Goal: Use online tool/utility: Utilize a website feature to perform a specific function

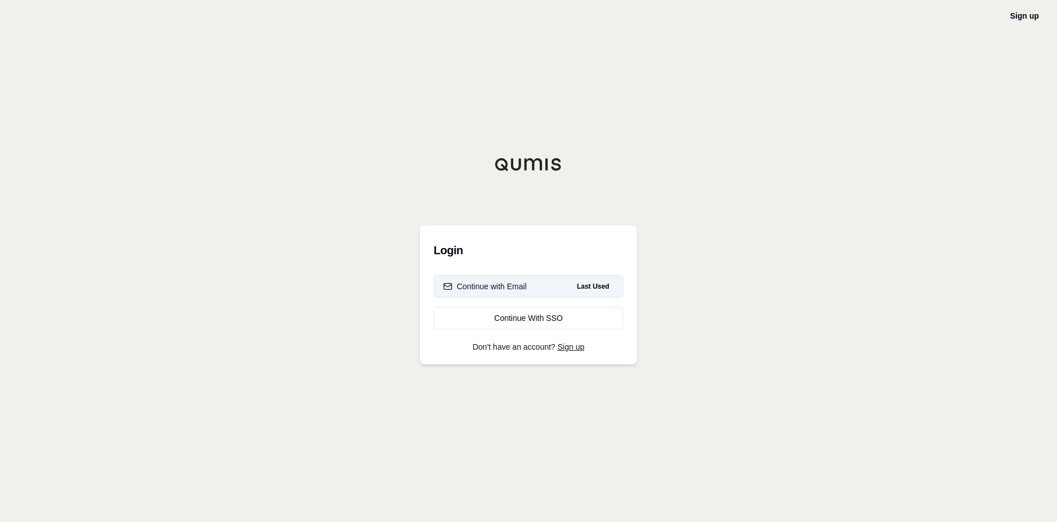
click at [530, 282] on button "Continue with Email Last Used" at bounding box center [529, 286] width 190 height 23
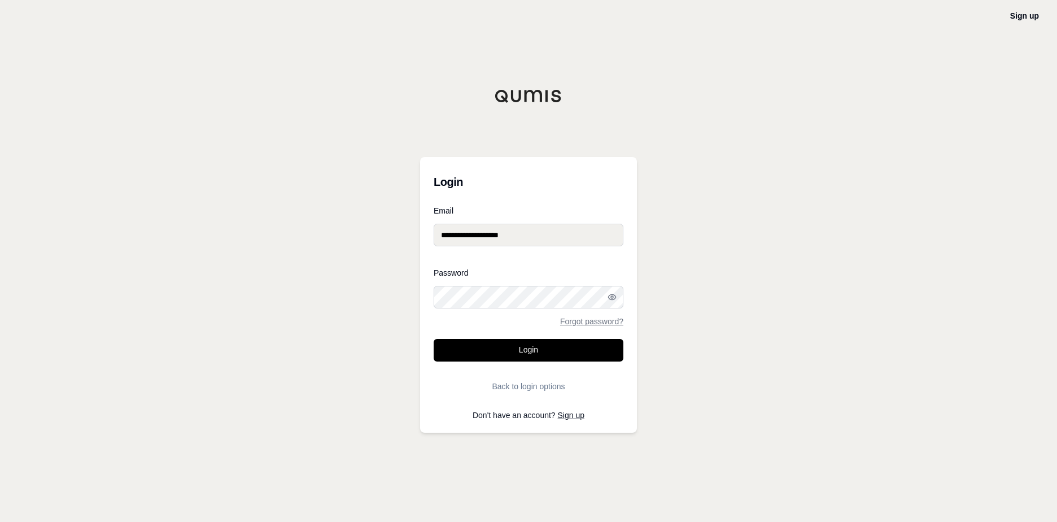
click at [511, 362] on form "**********" at bounding box center [529, 302] width 190 height 191
click at [520, 347] on button "Login" at bounding box center [529, 350] width 190 height 23
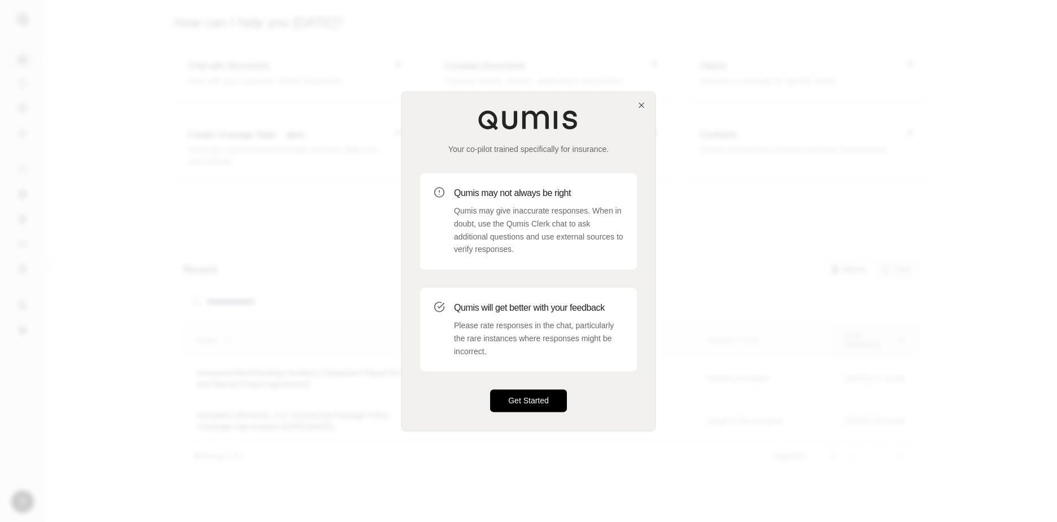
drag, startPoint x: 517, startPoint y: 384, endPoint x: 515, endPoint y: 390, distance: 6.4
click at [515, 390] on div "Your co-pilot trained specifically for insurance. Qumis may not always be right…" at bounding box center [528, 260] width 253 height 338
click at [515, 395] on button "Get Started" at bounding box center [528, 401] width 77 height 23
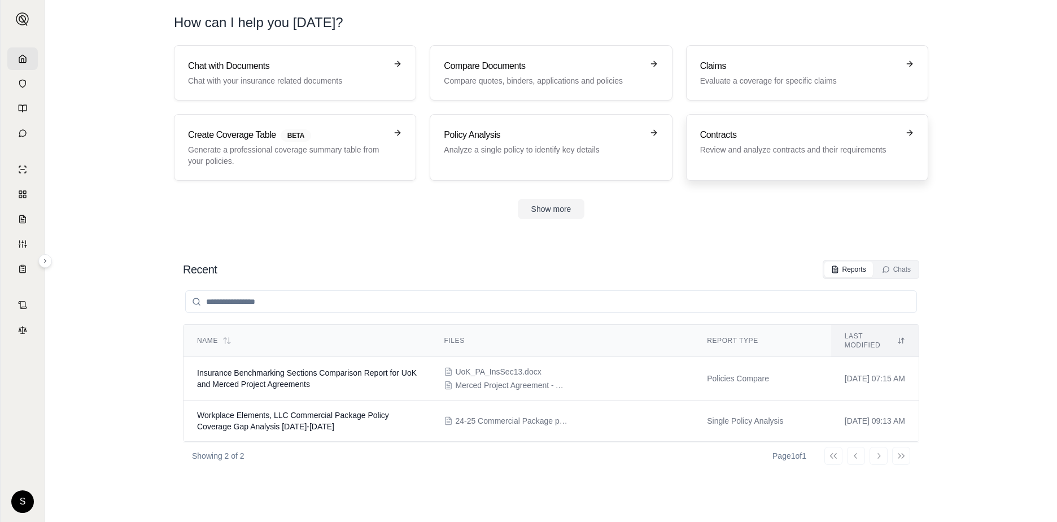
click at [740, 137] on h3 "Contracts" at bounding box center [799, 135] width 198 height 14
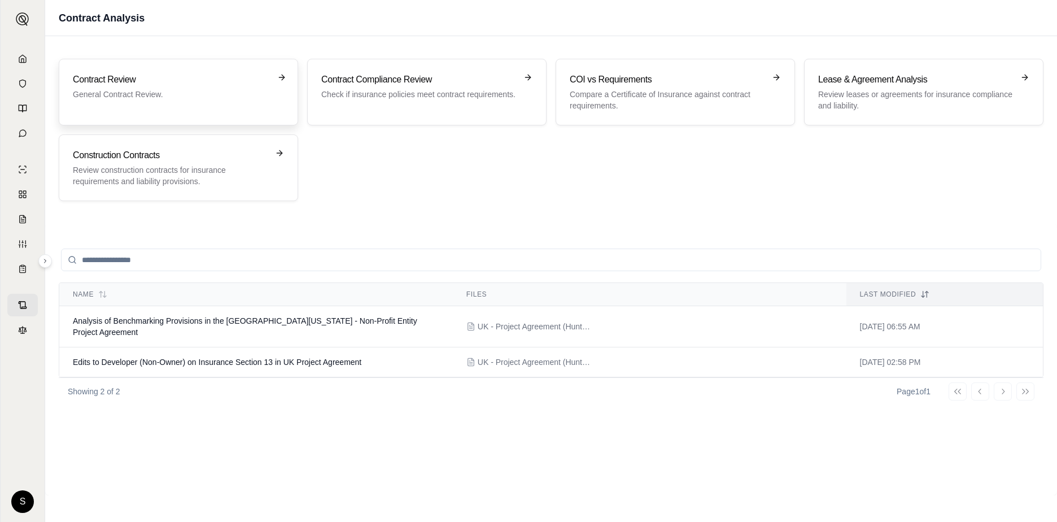
click at [108, 78] on h3 "Contract Review" at bounding box center [170, 80] width 195 height 14
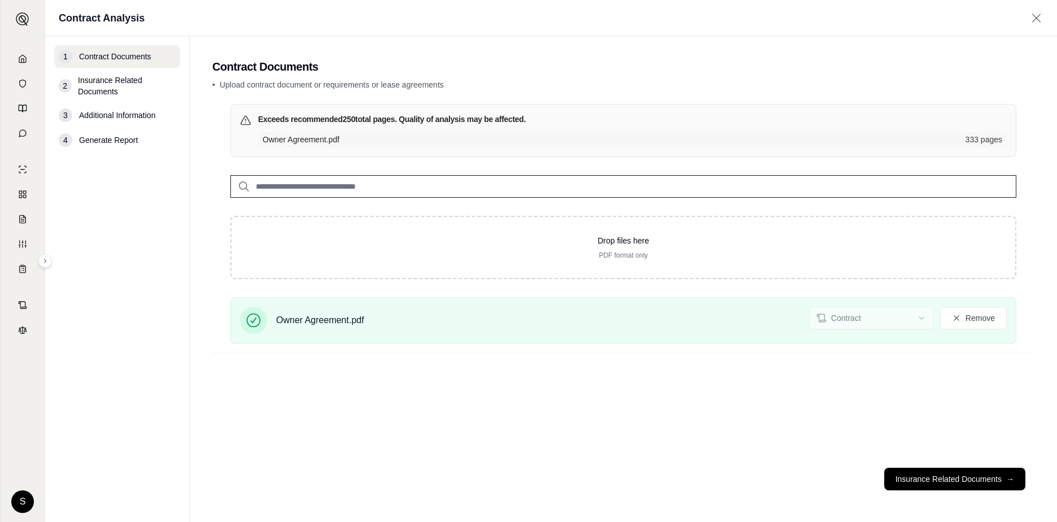
click at [913, 467] on footer "Insurance Related Documents →" at bounding box center [623, 479] width 822 height 41
click at [912, 476] on button "Insurance Related Documents →" at bounding box center [954, 479] width 141 height 23
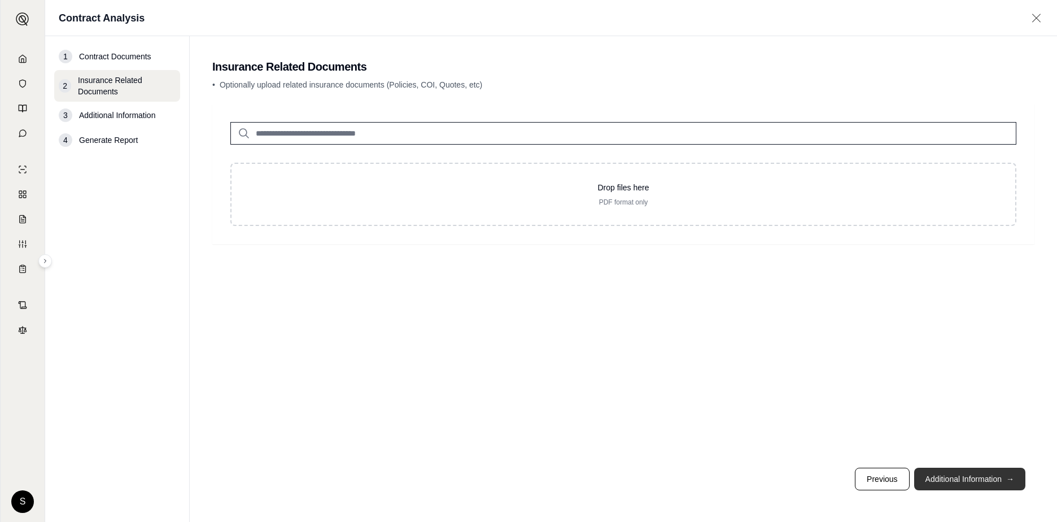
click at [970, 473] on button "Additional Information →" at bounding box center [969, 479] width 111 height 23
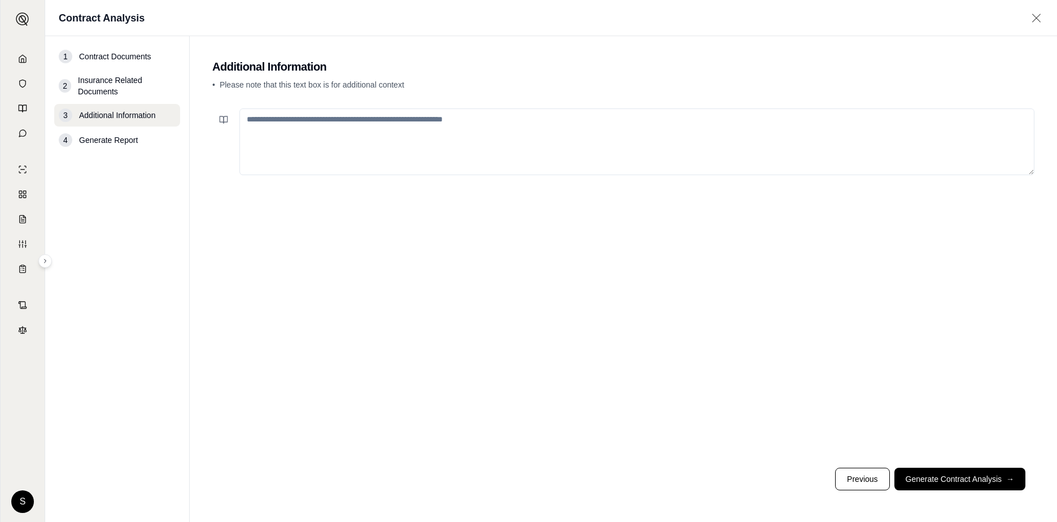
click at [334, 124] on textarea at bounding box center [636, 141] width 795 height 67
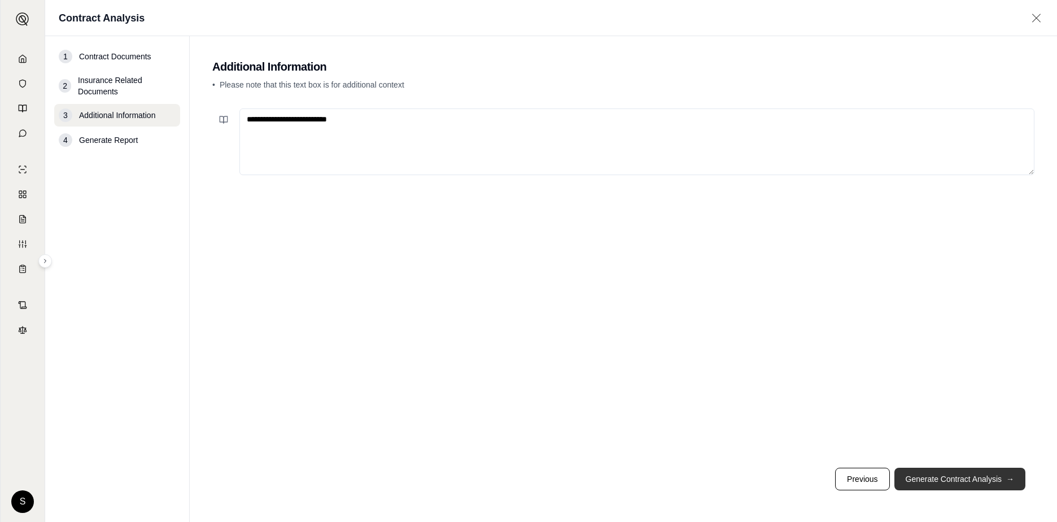
type textarea "**********"
click at [970, 481] on button "Generate Contract Analysis →" at bounding box center [960, 479] width 131 height 23
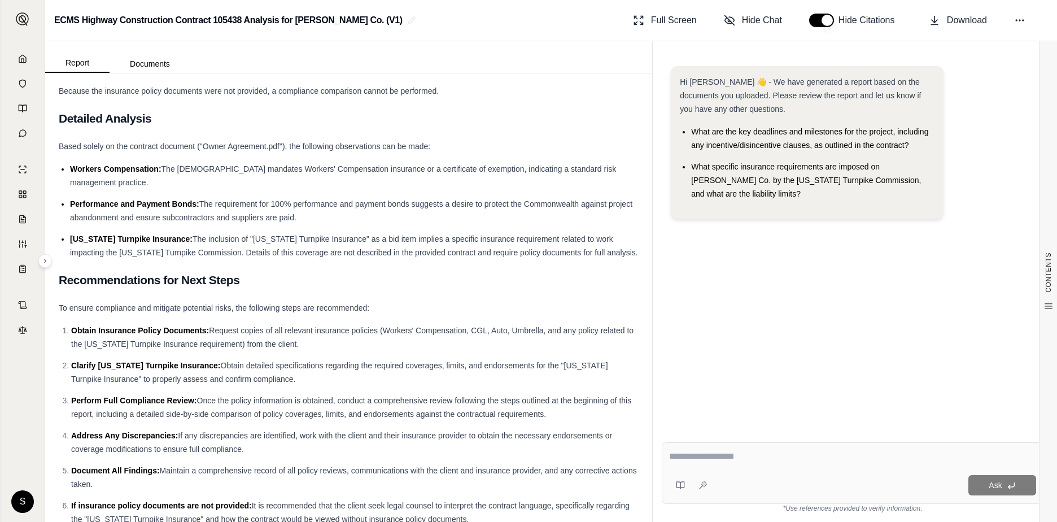
scroll to position [604, 0]
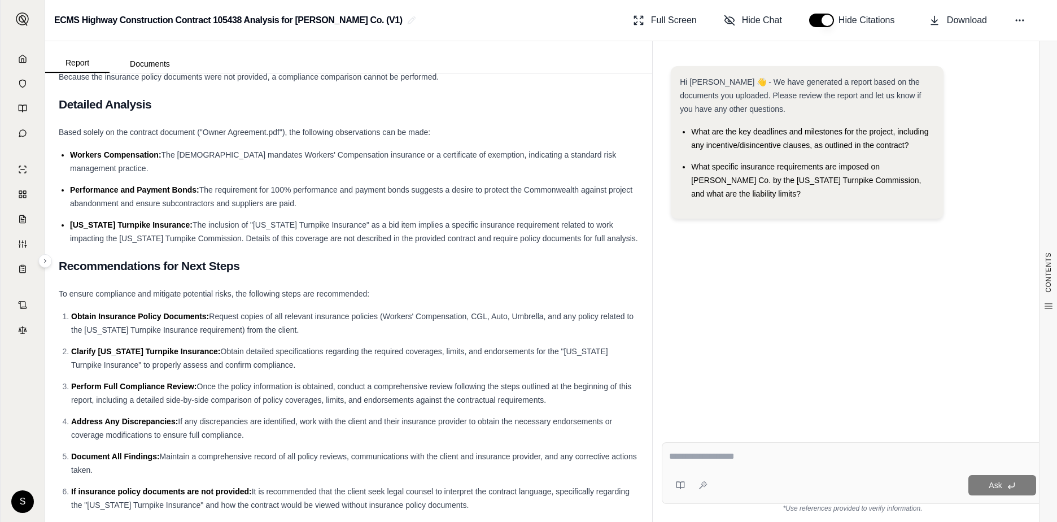
drag, startPoint x: 742, startPoint y: 197, endPoint x: 706, endPoint y: 177, distance: 41.2
click at [706, 177] on li "What specific insurance requirements are imposed on [PERSON_NAME] Co. by the [U…" at bounding box center [812, 180] width 243 height 41
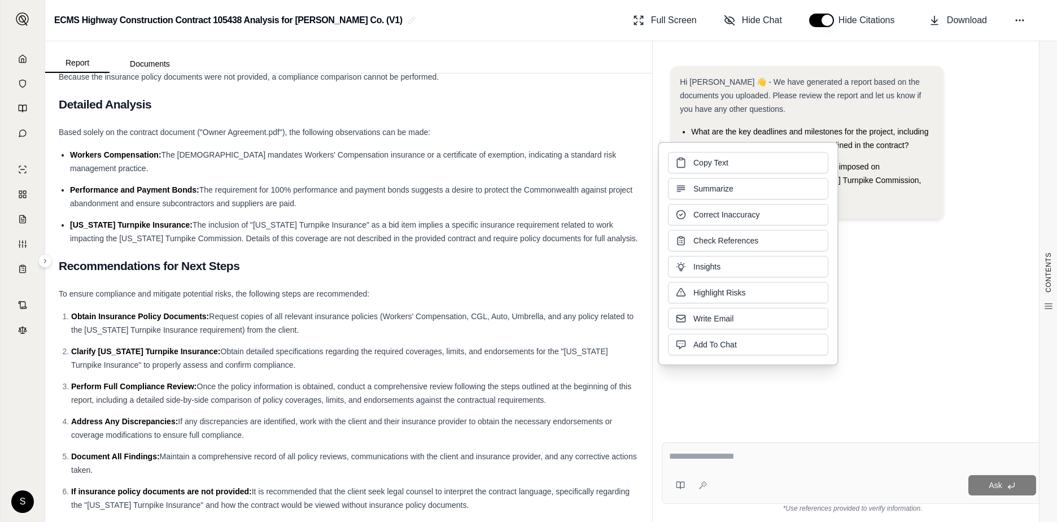
click at [706, 177] on div "Copy Text Summarize Correct Inaccuracy Check References Insights Highlight Risk…" at bounding box center [748, 253] width 160 height 203
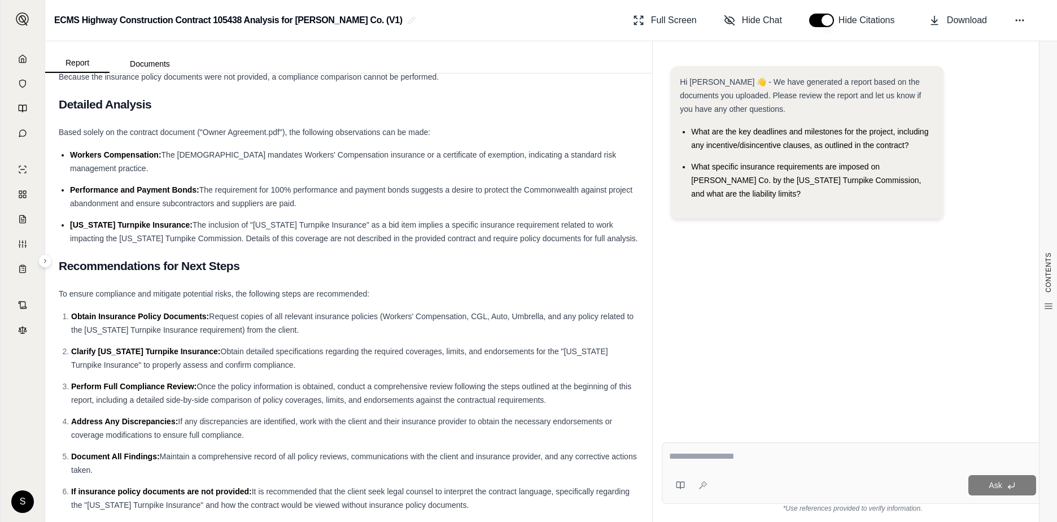
click at [849, 172] on li "What specific insurance requirements are imposed on [PERSON_NAME] Co. by the [U…" at bounding box center [812, 180] width 243 height 41
click at [832, 177] on span "What specific insurance requirements are imposed on [PERSON_NAME] Co. by the [U…" at bounding box center [806, 180] width 230 height 36
drag, startPoint x: 855, startPoint y: 178, endPoint x: 691, endPoint y: 163, distance: 163.9
click at [691, 163] on span "What specific insurance requirements are imposed on [PERSON_NAME] Co. by the [U…" at bounding box center [806, 180] width 230 height 36
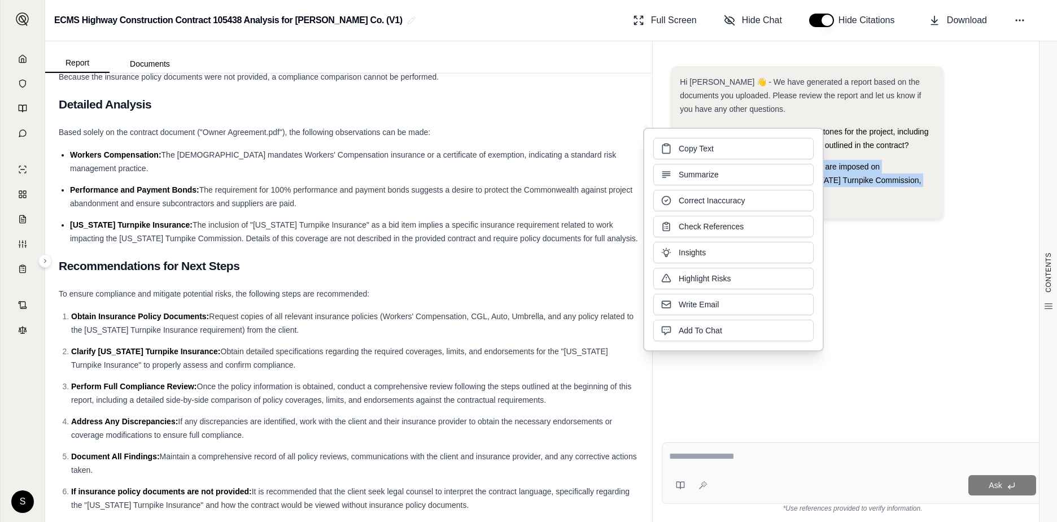
drag, startPoint x: 691, startPoint y: 163, endPoint x: 682, endPoint y: 149, distance: 16.8
click at [682, 149] on span "Copy Text" at bounding box center [696, 148] width 35 height 11
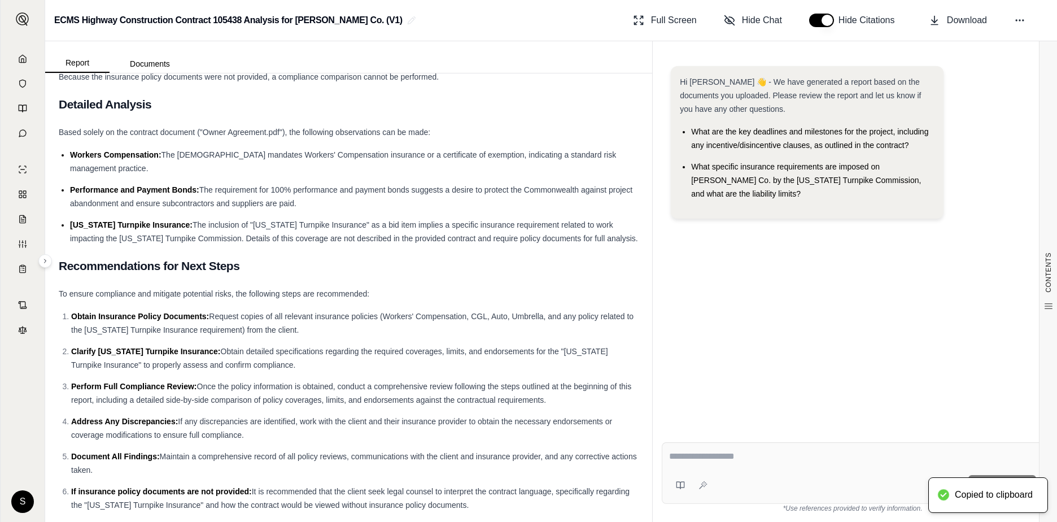
click at [718, 453] on textarea at bounding box center [852, 457] width 367 height 14
paste textarea "**********"
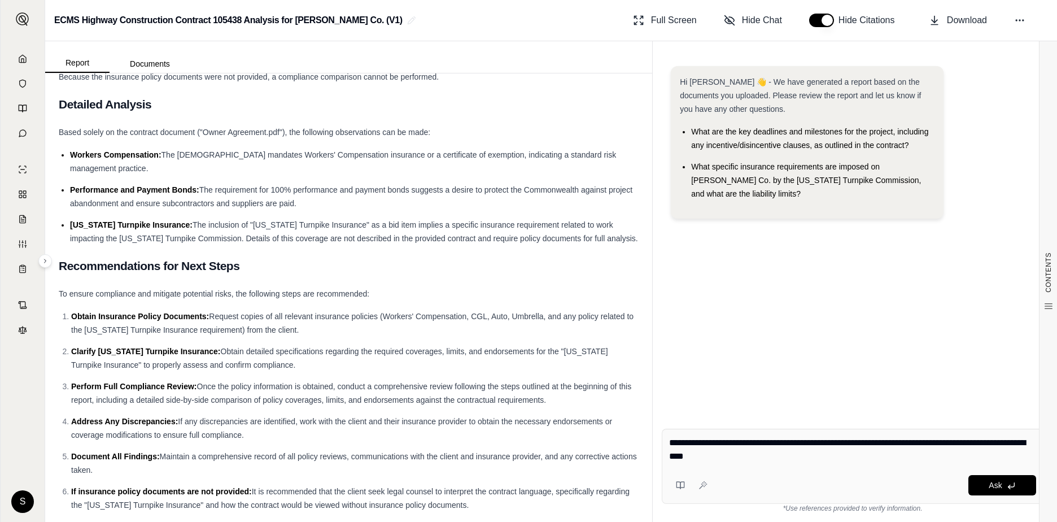
type textarea "**********"
click at [748, 341] on div "Hi [PERSON_NAME] 👋 - We have generated a report based on the documents you uplo…" at bounding box center [853, 234] width 382 height 354
click at [646, 374] on div "CONTENTS Table of Contents Introduction Contractual Insurance Require... Provid…" at bounding box center [348, 297] width 607 height 448
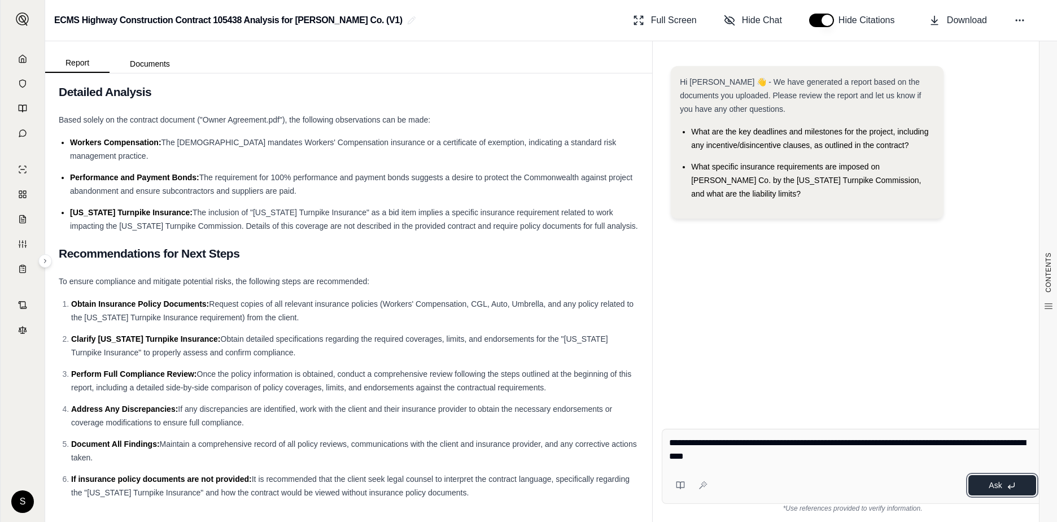
click at [1008, 486] on icon at bounding box center [1011, 485] width 9 height 9
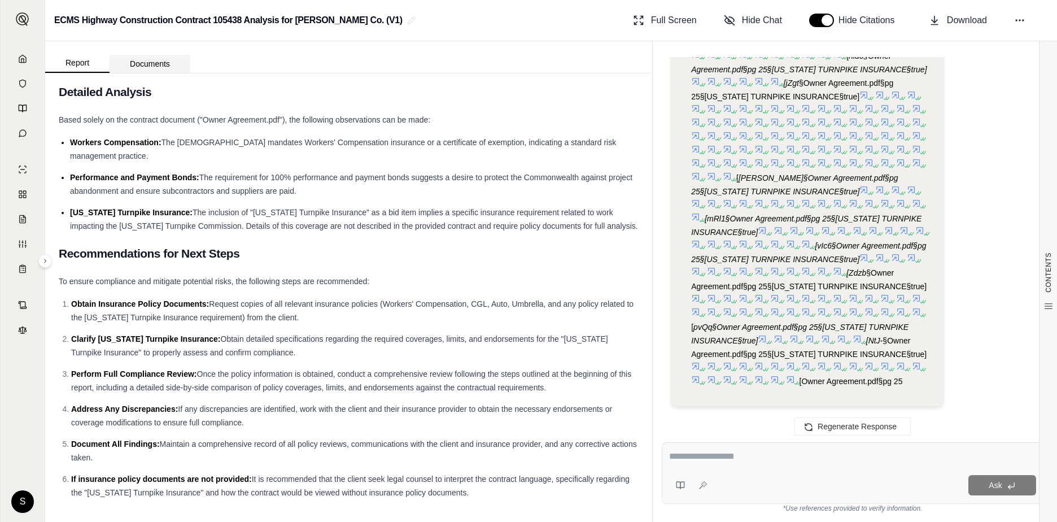
scroll to position [0, 0]
click at [137, 63] on button "Documents" at bounding box center [150, 64] width 81 height 18
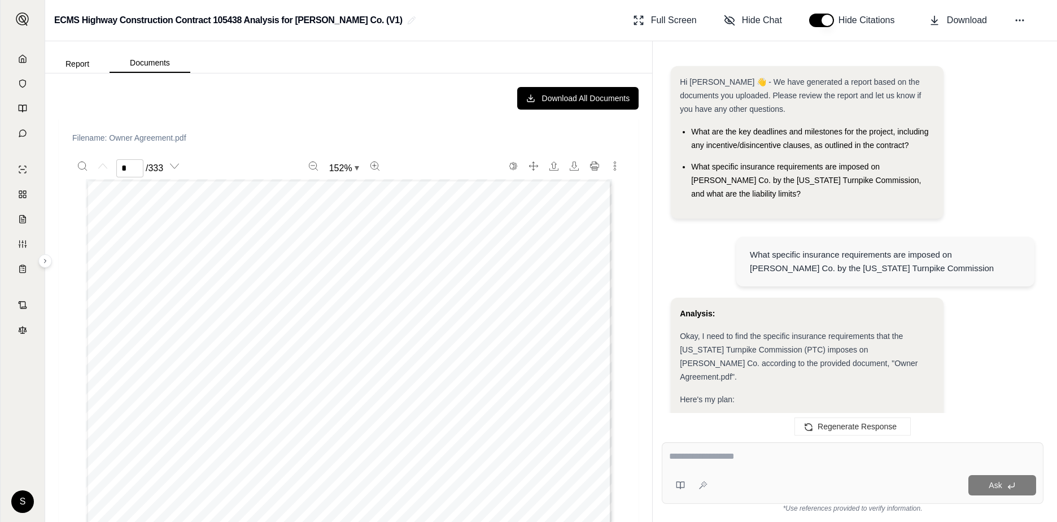
scroll to position [1261, 0]
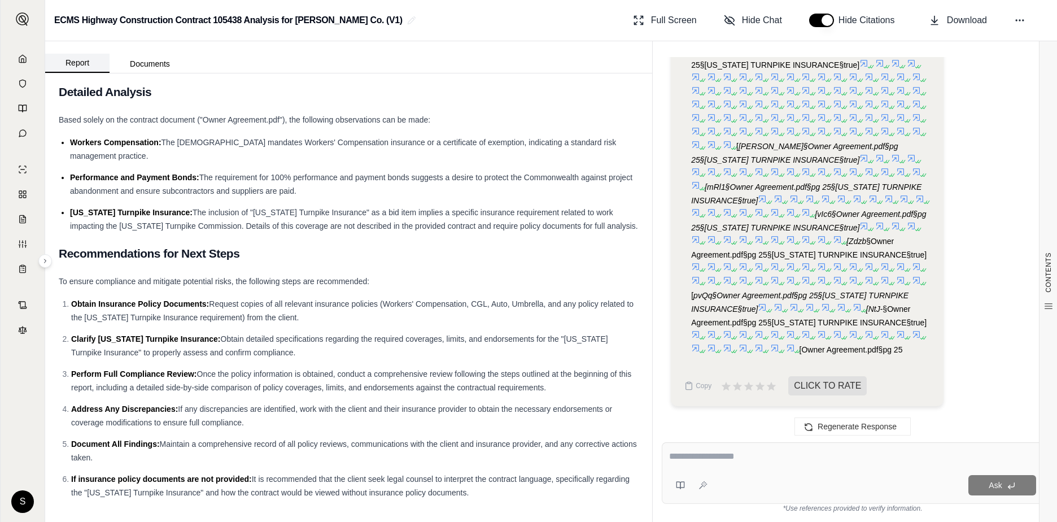
click at [75, 61] on button "Report" at bounding box center [77, 63] width 64 height 19
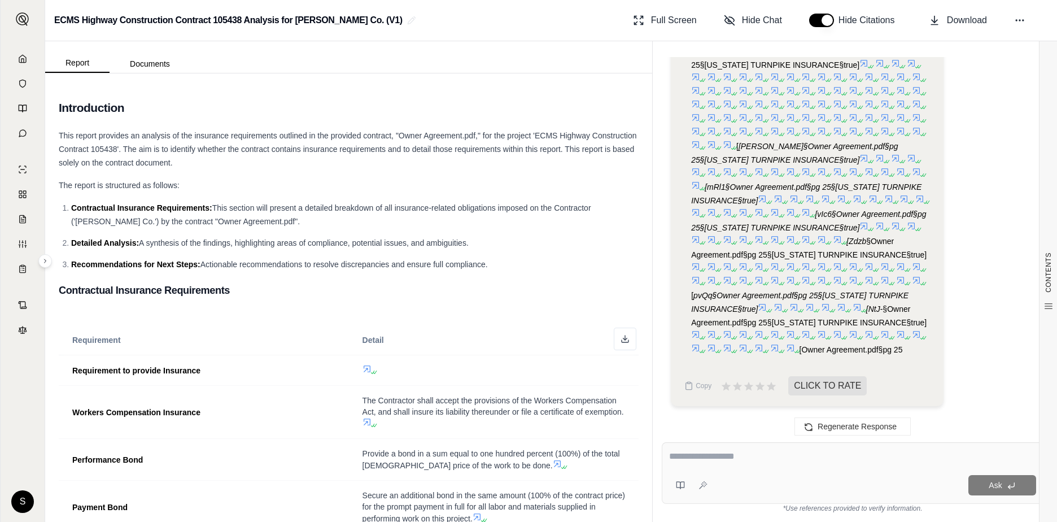
click at [907, 154] on icon at bounding box center [911, 158] width 9 height 9
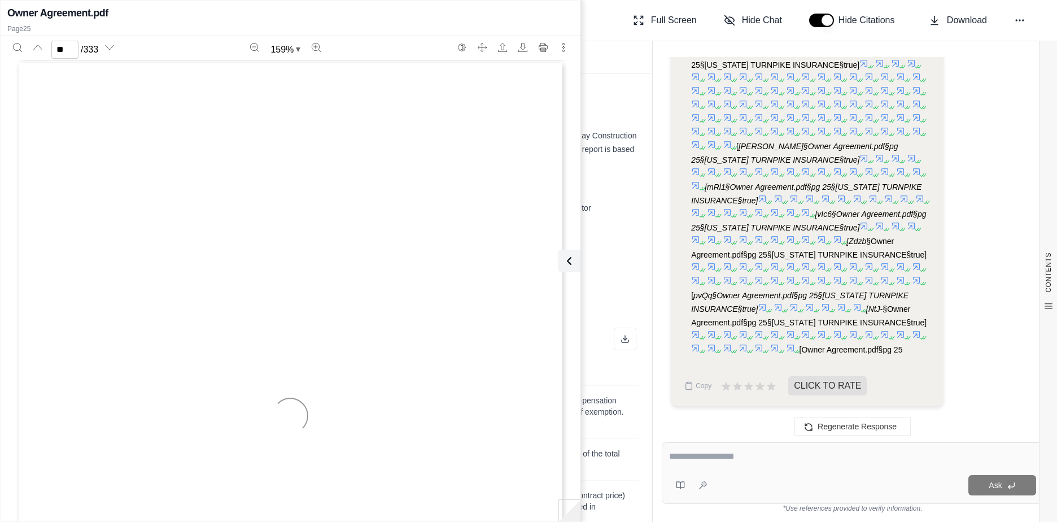
scroll to position [17033, 0]
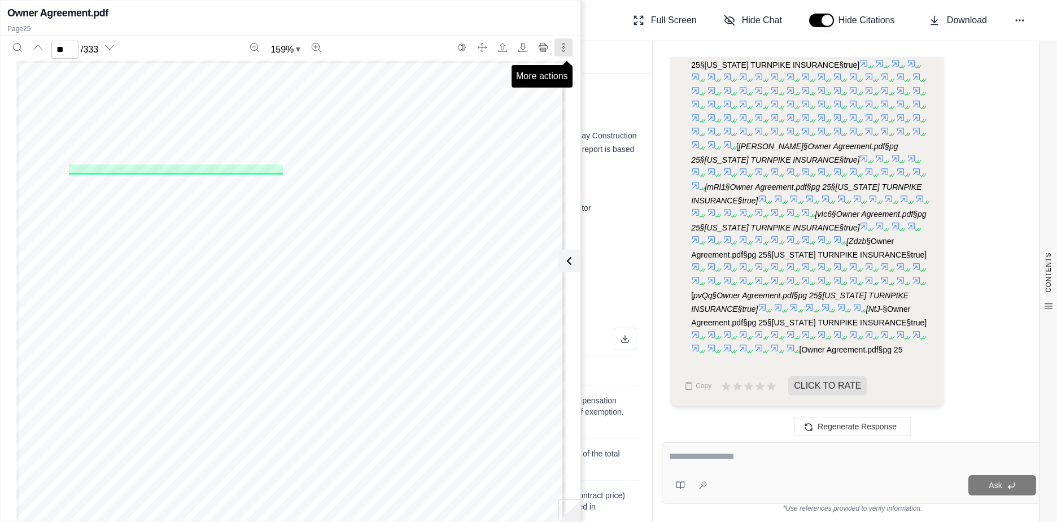
click at [564, 49] on icon "More actions" at bounding box center [563, 47] width 9 height 9
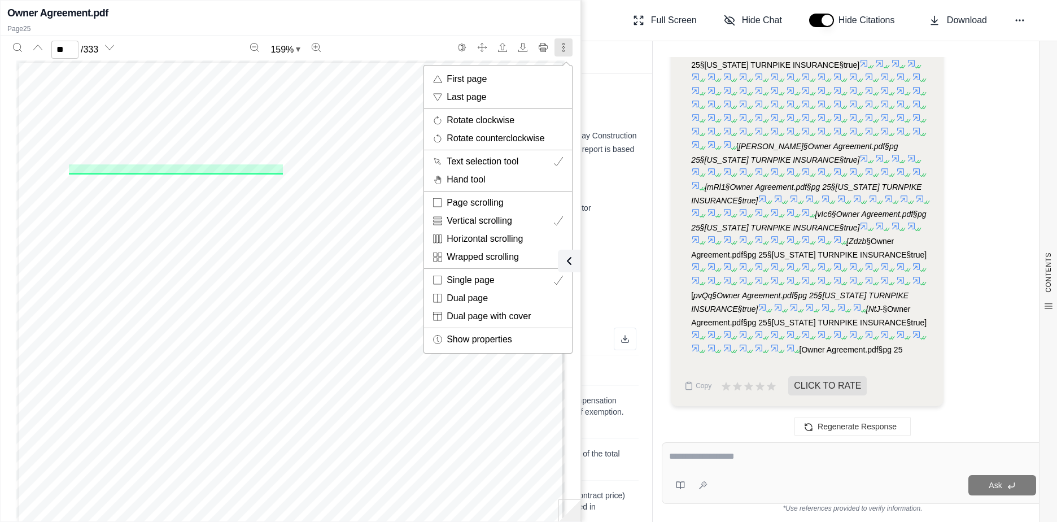
click at [613, 45] on div at bounding box center [528, 261] width 1057 height 522
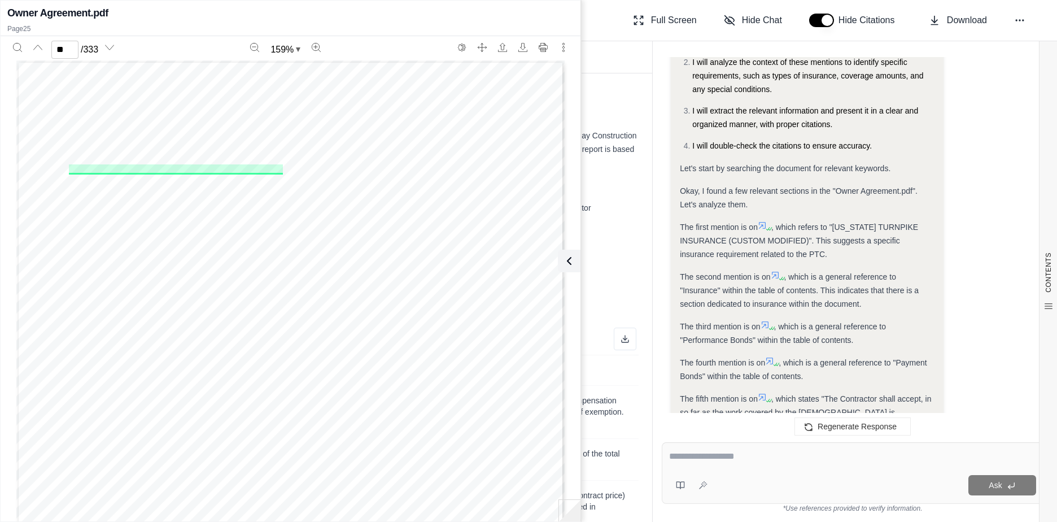
scroll to position [360, 0]
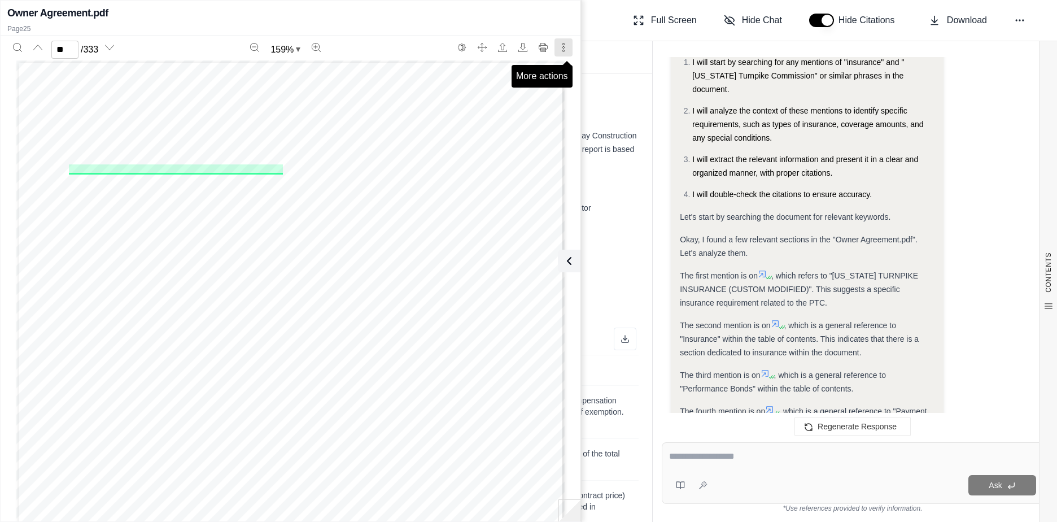
click at [563, 44] on icon "More actions" at bounding box center [563, 47] width 9 height 9
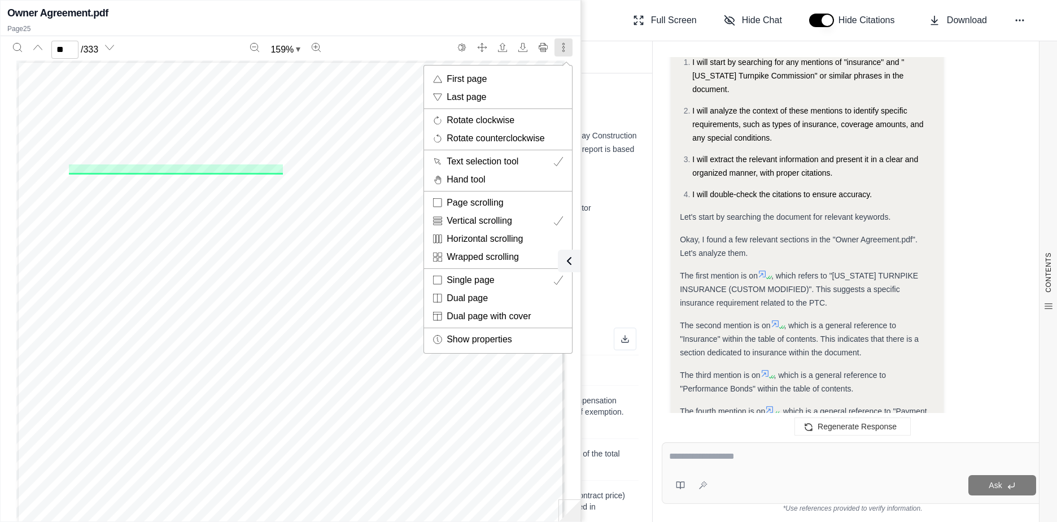
click at [614, 208] on div at bounding box center [528, 261] width 1057 height 522
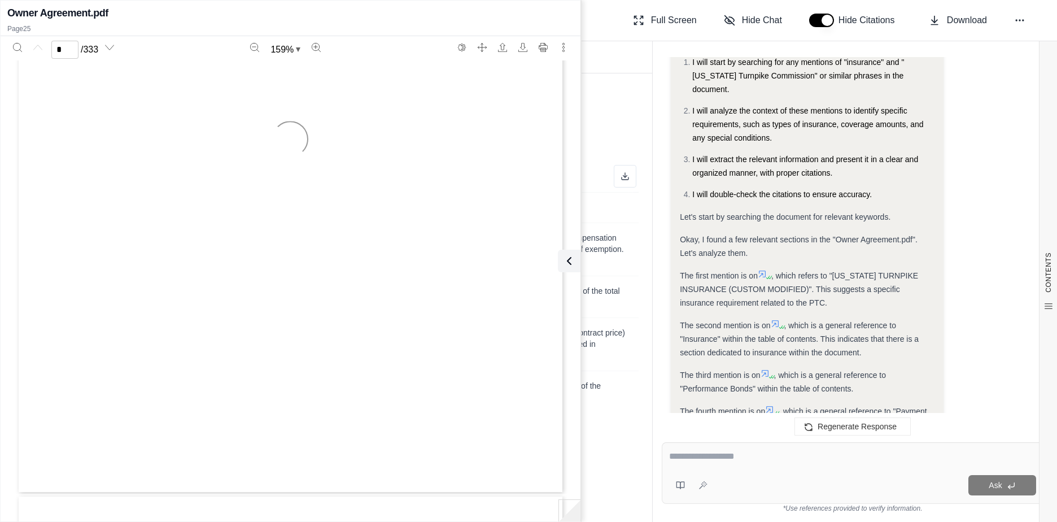
scroll to position [0, 0]
type input "**"
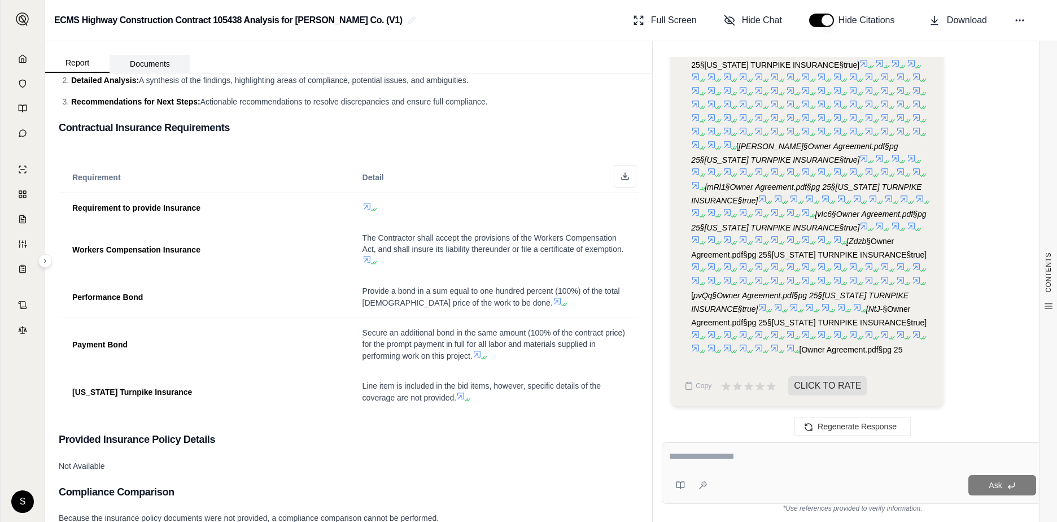
click at [160, 67] on button "Documents" at bounding box center [150, 64] width 81 height 18
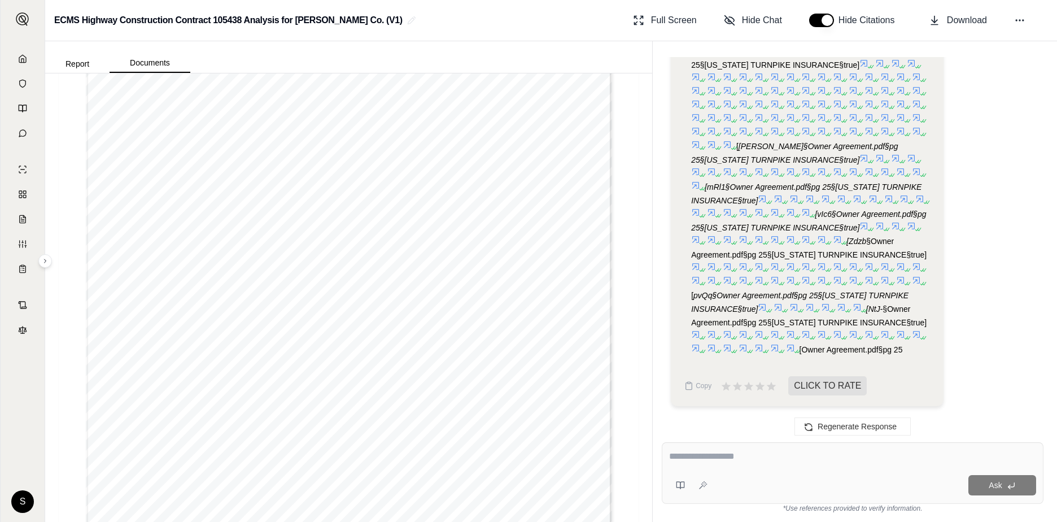
scroll to position [0, 0]
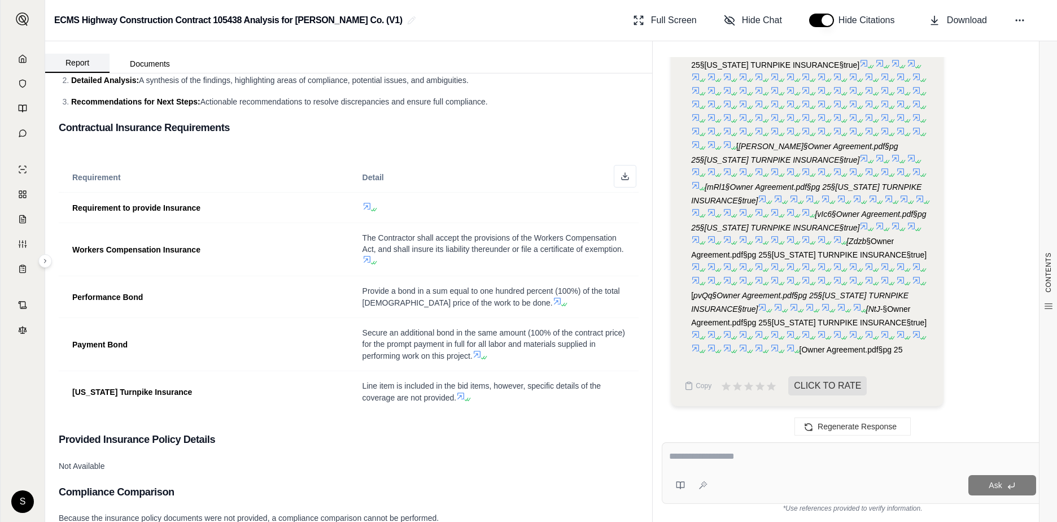
click at [85, 59] on button "Report" at bounding box center [77, 63] width 64 height 19
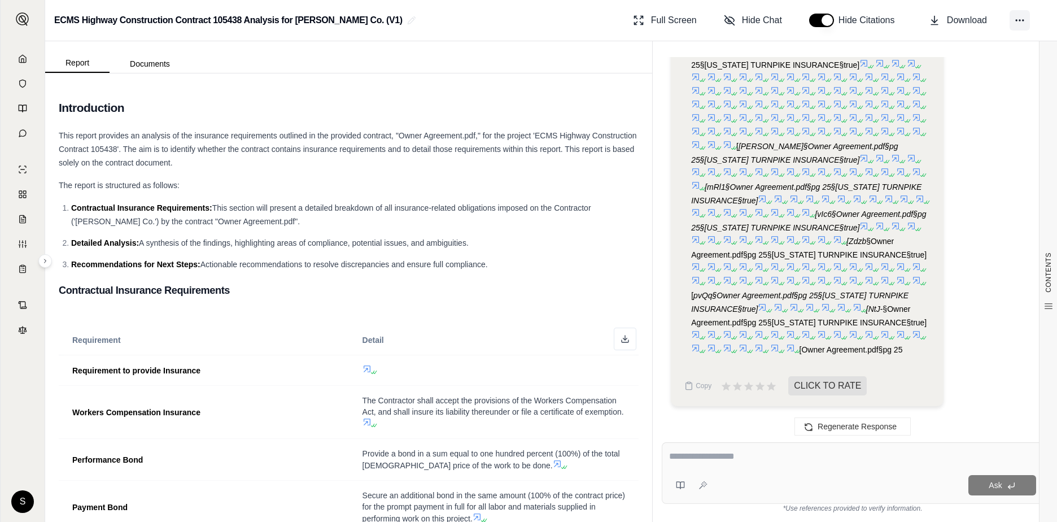
click at [1021, 20] on icon at bounding box center [1019, 20] width 11 height 11
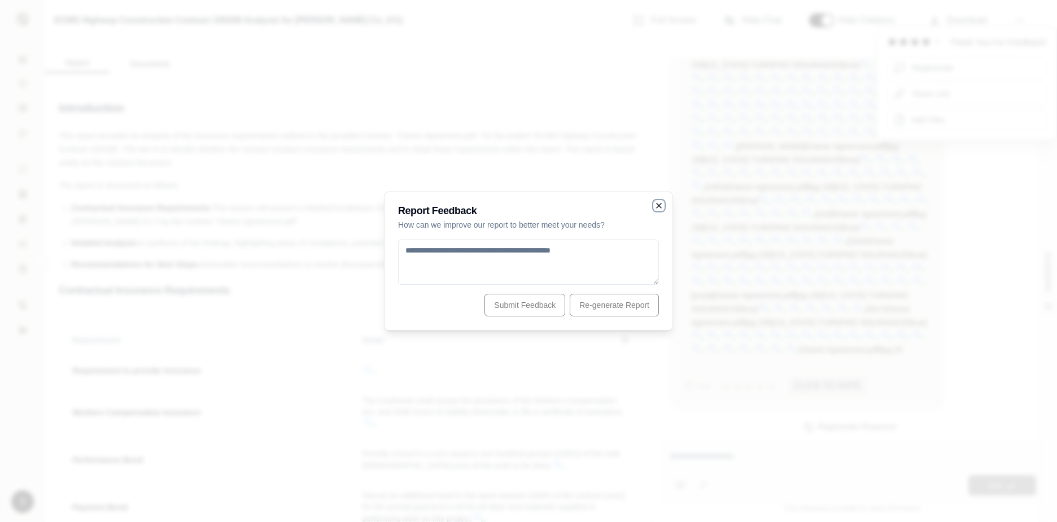
click at [659, 206] on icon "button" at bounding box center [659, 205] width 9 height 9
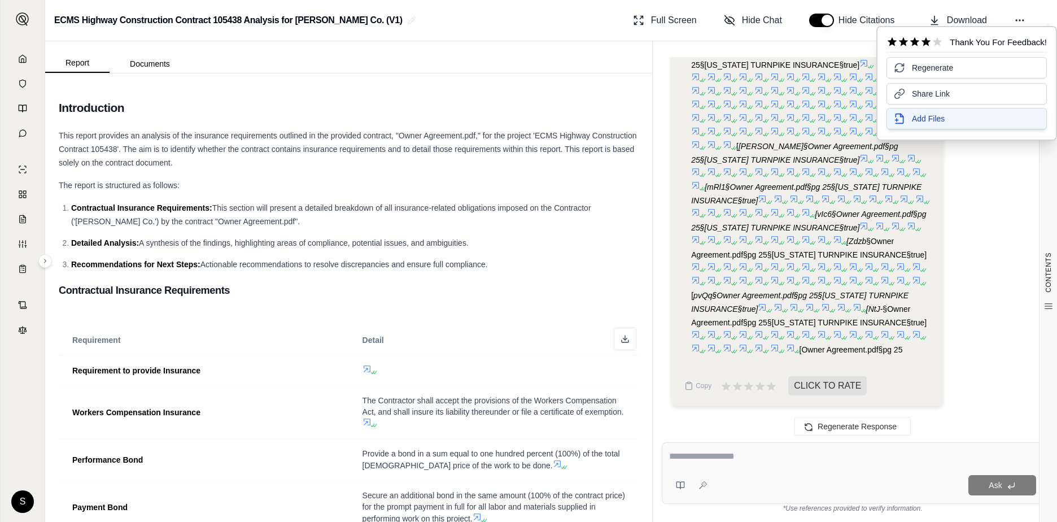
click at [948, 111] on button "Add Files" at bounding box center [967, 118] width 160 height 21
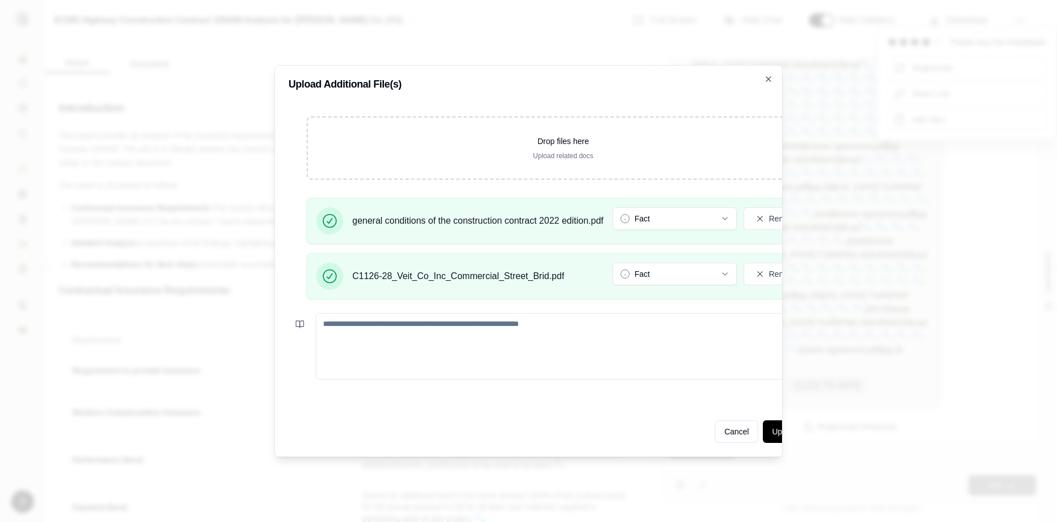
click at [390, 322] on textarea at bounding box center [577, 346] width 522 height 67
type textarea "**********"
click at [767, 428] on button "Update Analysis" at bounding box center [800, 431] width 75 height 23
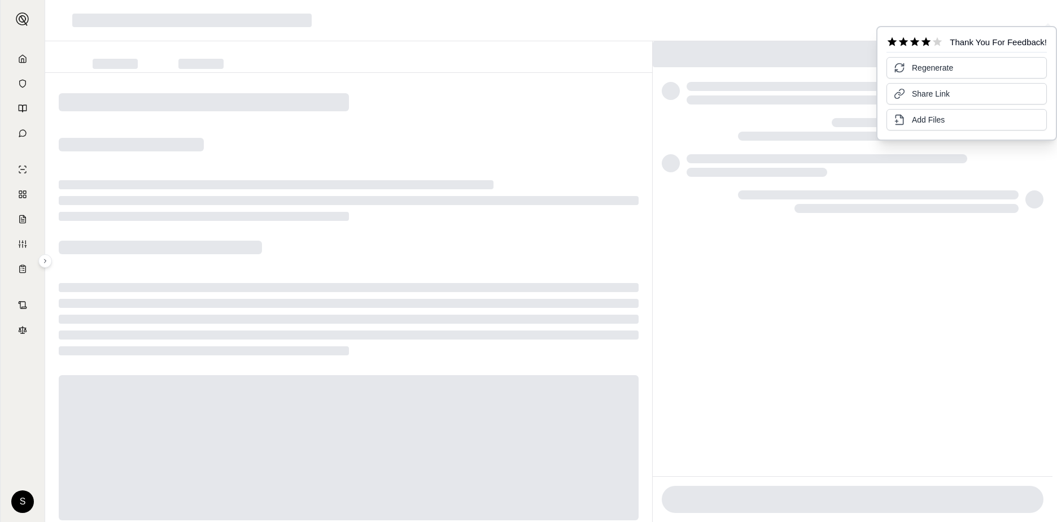
click at [932, 16] on div at bounding box center [551, 20] width 1012 height 41
click at [585, 36] on div at bounding box center [551, 20] width 1012 height 41
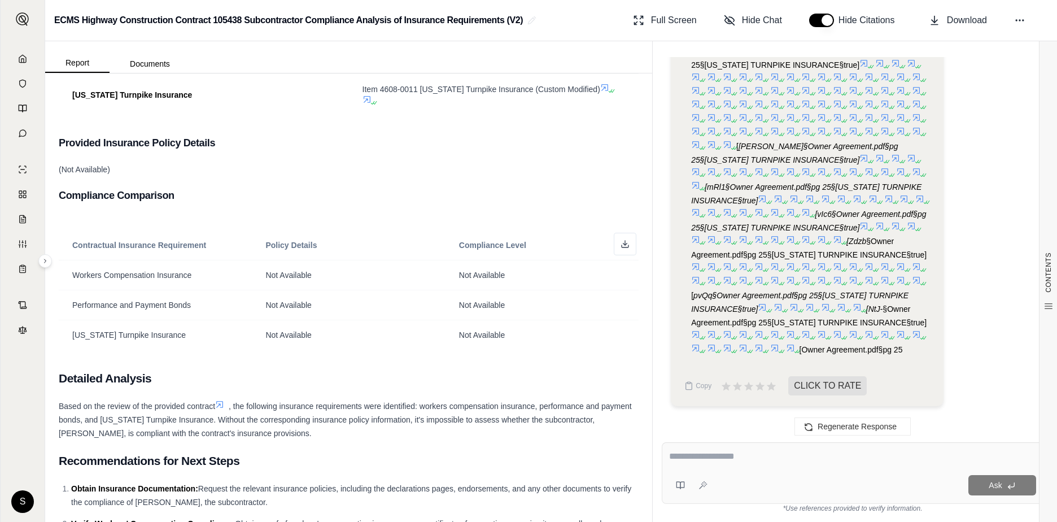
scroll to position [551, 0]
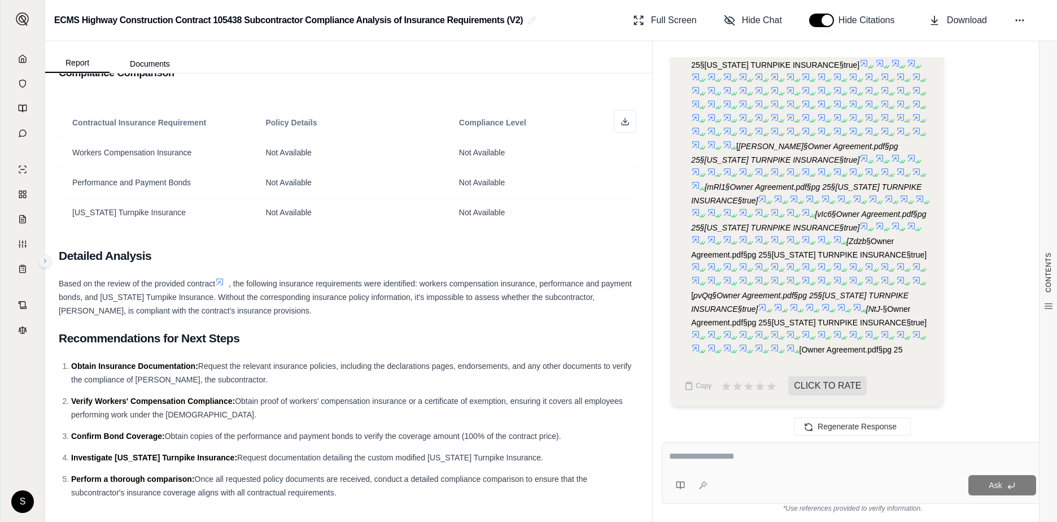
click at [41, 256] on button at bounding box center [45, 261] width 14 height 14
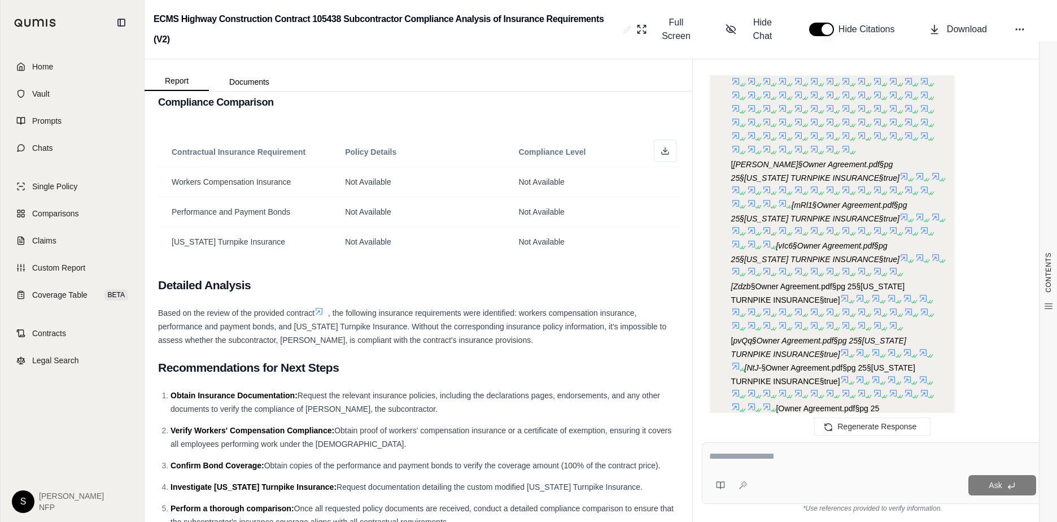
scroll to position [1369, 0]
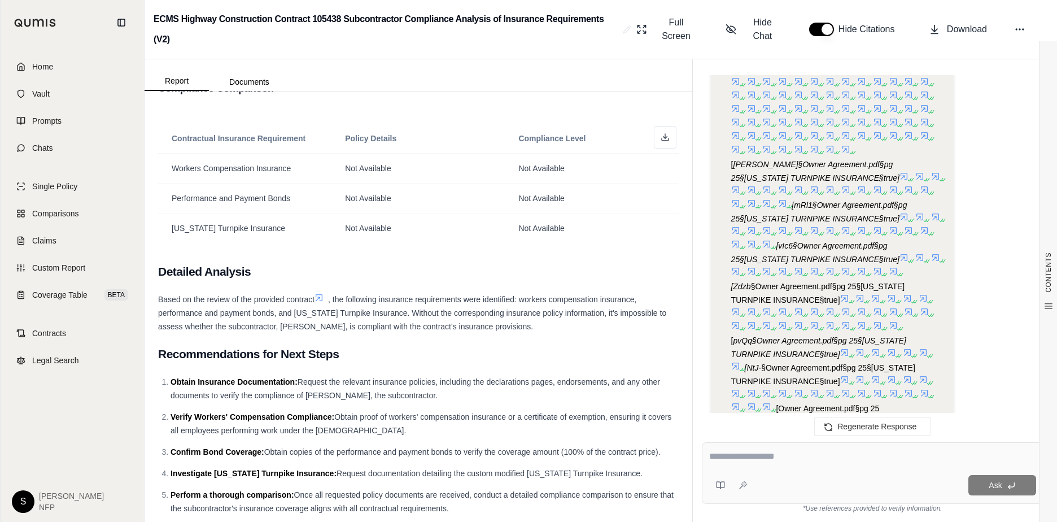
click at [693, 411] on div "Hi [PERSON_NAME] 👋 - We have generated a report based on the documents you uplo…" at bounding box center [873, 249] width 360 height 367
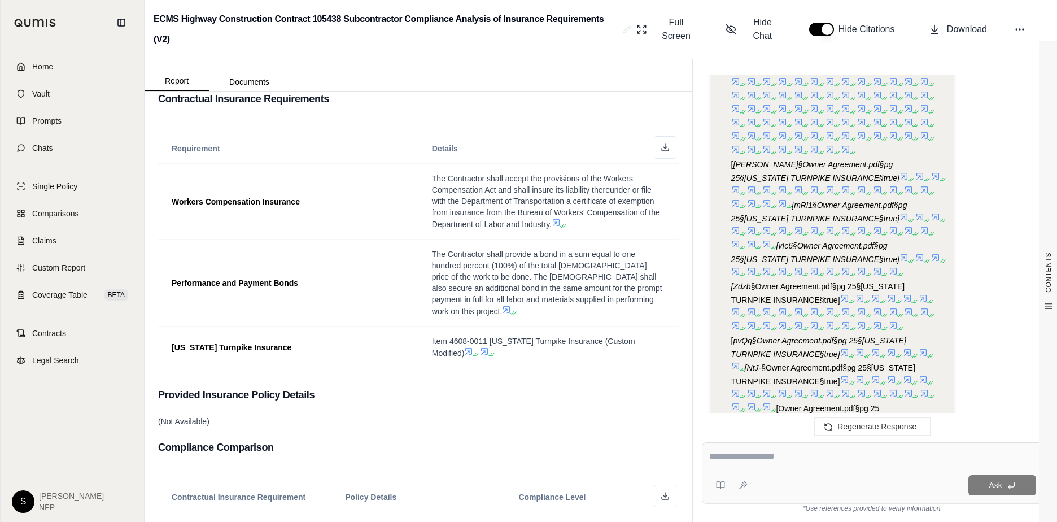
scroll to position [0, 0]
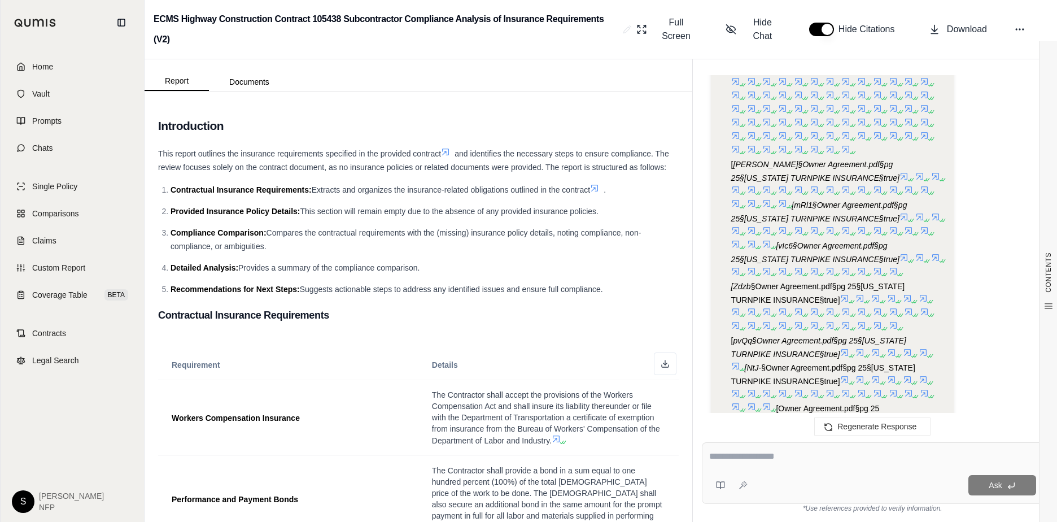
drag, startPoint x: 693, startPoint y: 212, endPoint x: 694, endPoint y: 220, distance: 8.0
click at [694, 220] on div "Hi [PERSON_NAME] 👋 - We have generated a report based on the documents you uplo…" at bounding box center [873, 249] width 360 height 367
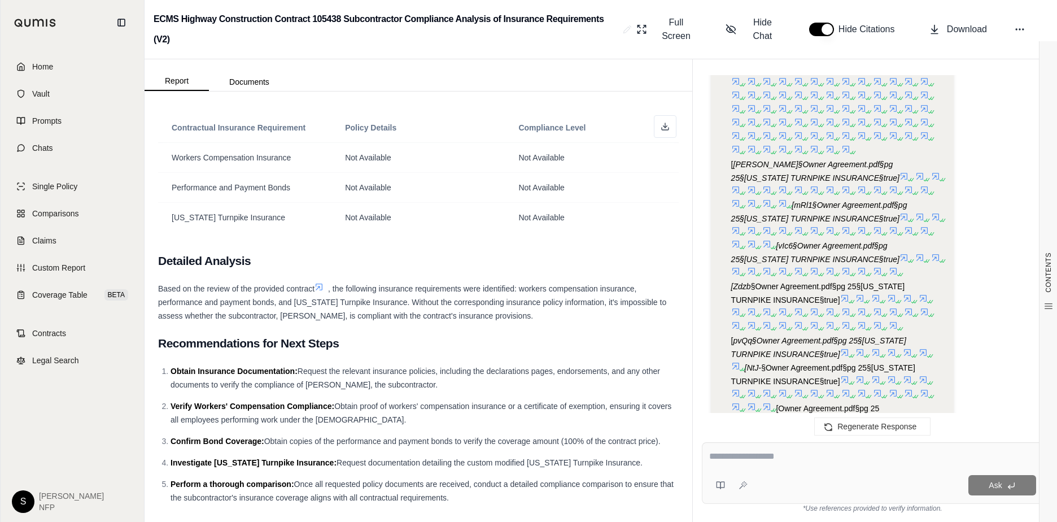
scroll to position [593, 0]
